Goal: Task Accomplishment & Management: Use online tool/utility

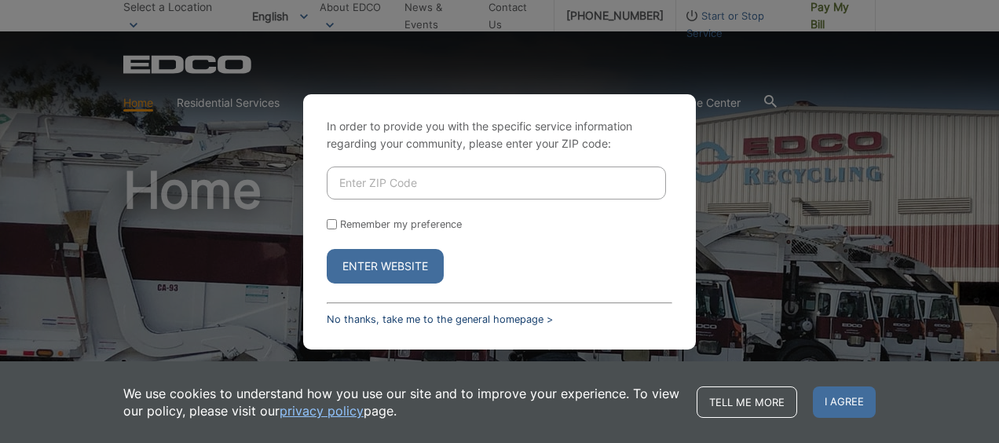
click at [460, 316] on link "No thanks, take me to the general homepage >" at bounding box center [440, 319] width 226 height 12
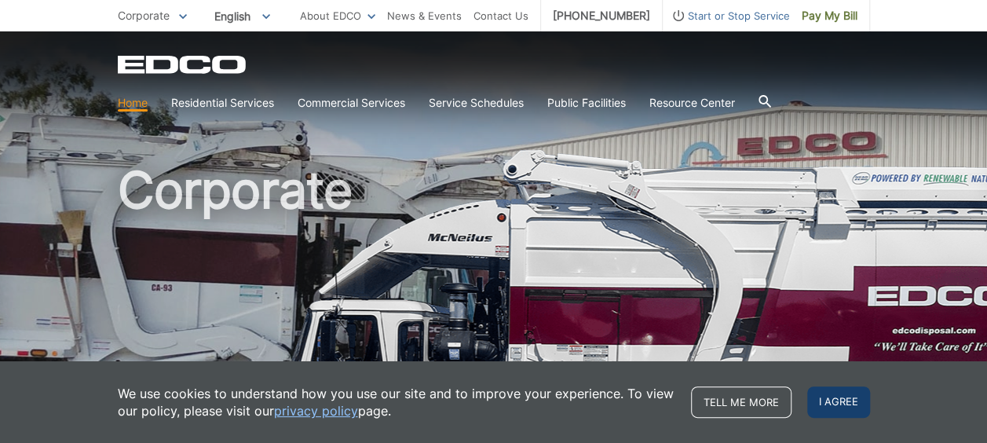
click at [829, 396] on span "I agree" at bounding box center [838, 401] width 63 height 31
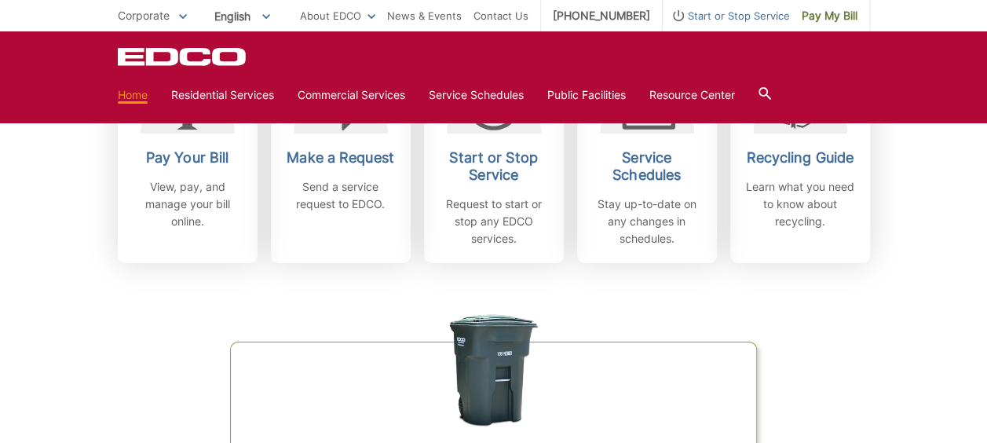
scroll to position [521, 0]
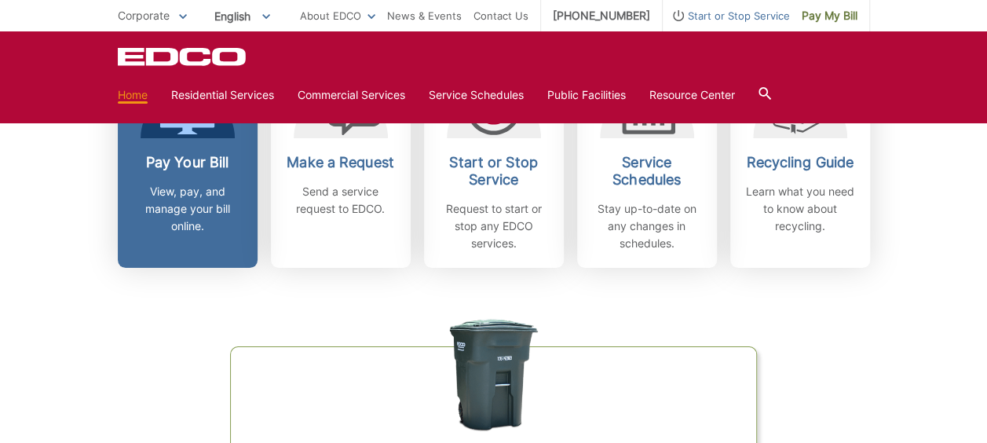
click at [177, 170] on h2 "Pay Your Bill" at bounding box center [188, 162] width 116 height 17
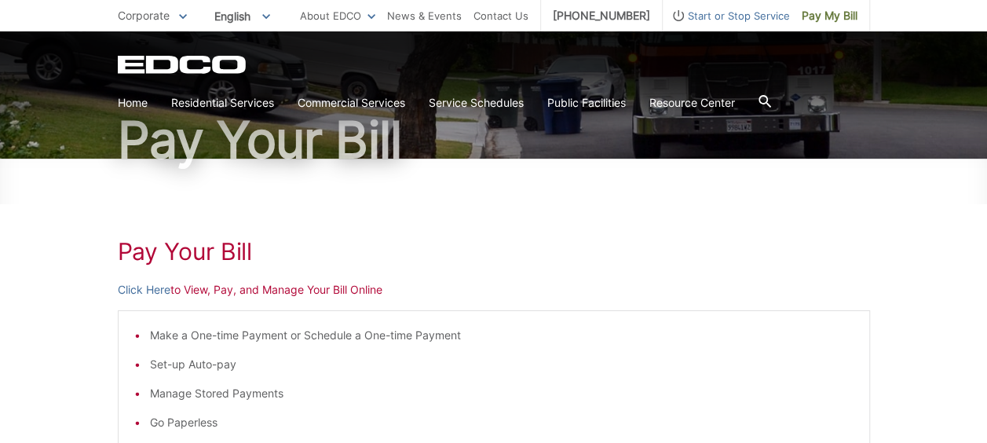
scroll to position [114, 0]
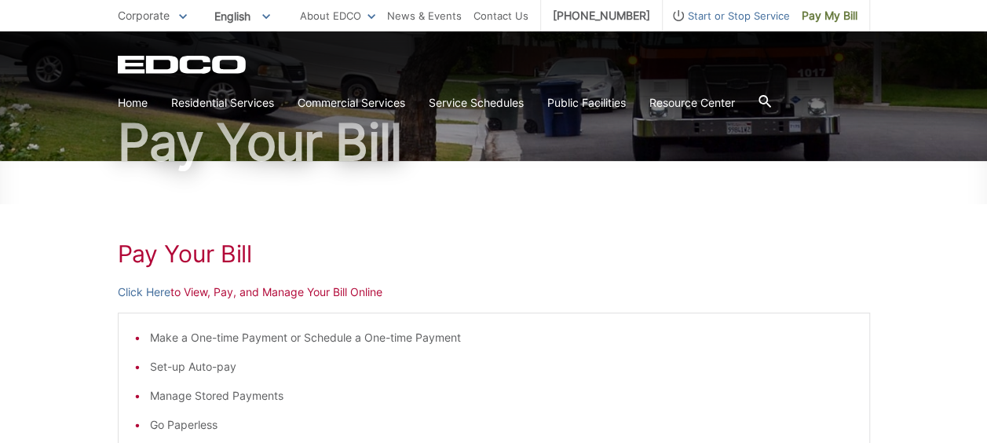
click at [196, 295] on p "Click Here to View, Pay, and Manage Your Bill Online" at bounding box center [494, 291] width 752 height 17
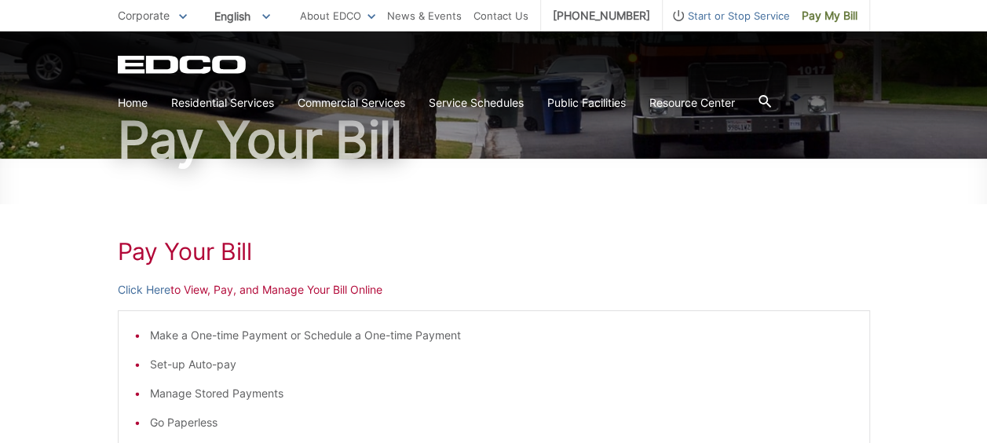
scroll to position [115, 0]
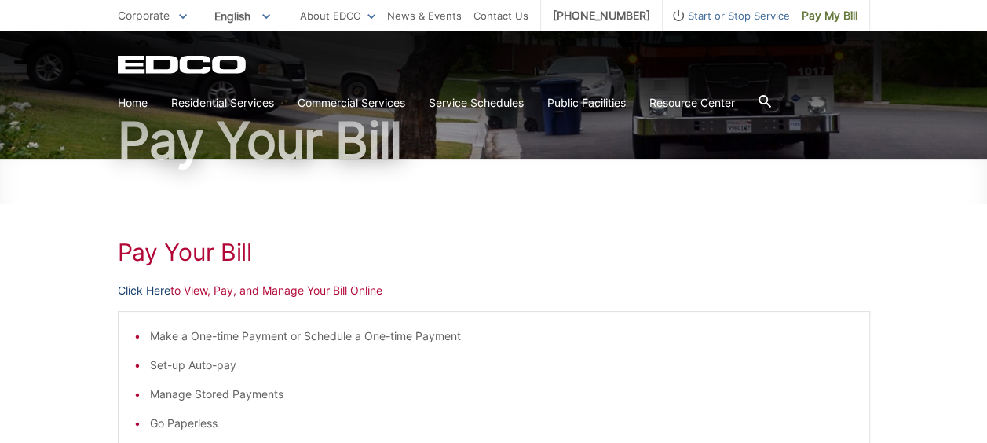
click at [129, 289] on link "Click Here" at bounding box center [144, 290] width 53 height 17
